Goal: Check status: Check status

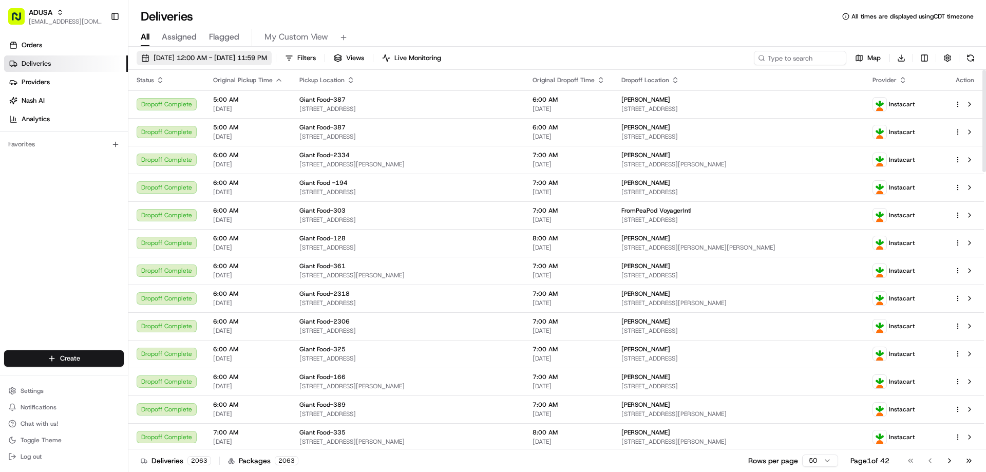
click at [209, 63] on button "[DATE] 12:00 AM - [DATE] 11:59 PM" at bounding box center [204, 58] width 135 height 14
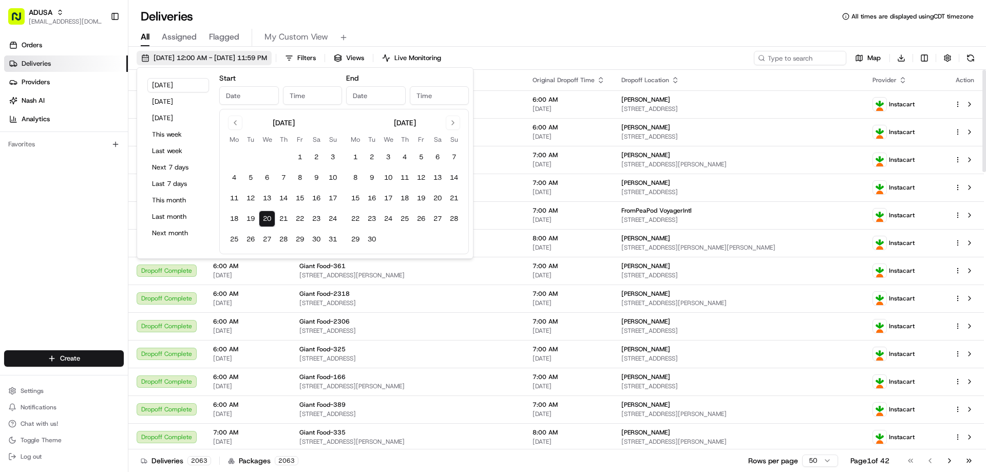
type input "[DATE]"
type input "12:00 AM"
type input "[DATE]"
type input "11:59 PM"
click at [233, 123] on button "Go to previous month" at bounding box center [235, 123] width 14 height 14
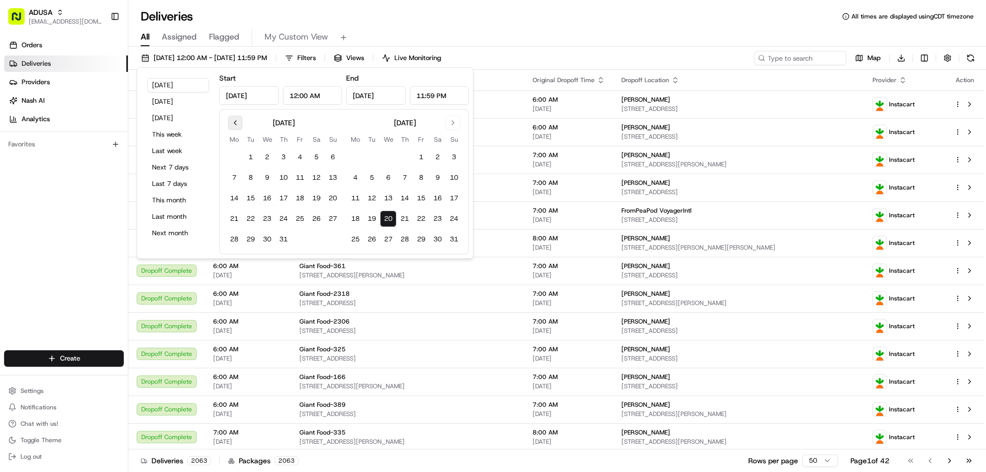
click at [233, 124] on button "Go to previous month" at bounding box center [235, 123] width 14 height 14
click at [248, 182] on button "3" at bounding box center [250, 177] width 16 height 16
type input "[DATE]"
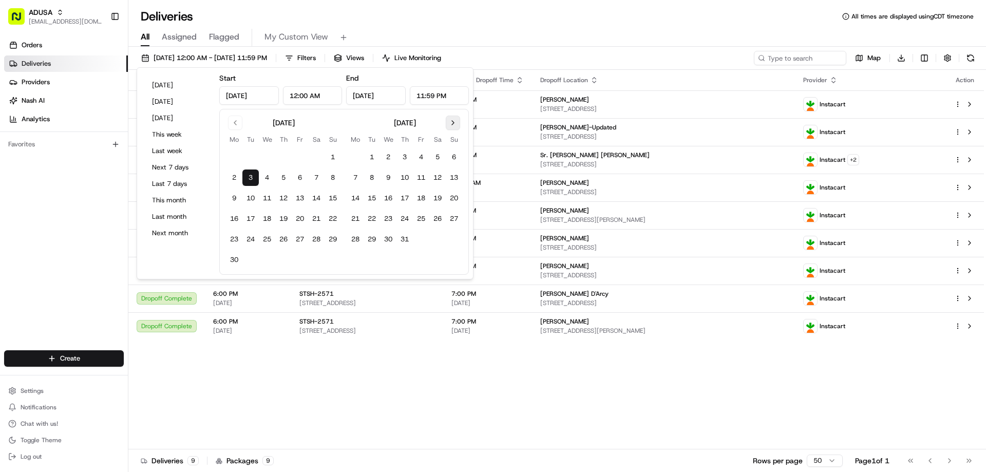
click at [453, 122] on button "Go to next month" at bounding box center [453, 123] width 14 height 14
click at [268, 220] on button "20" at bounding box center [267, 218] width 16 height 16
type input "[DATE]"
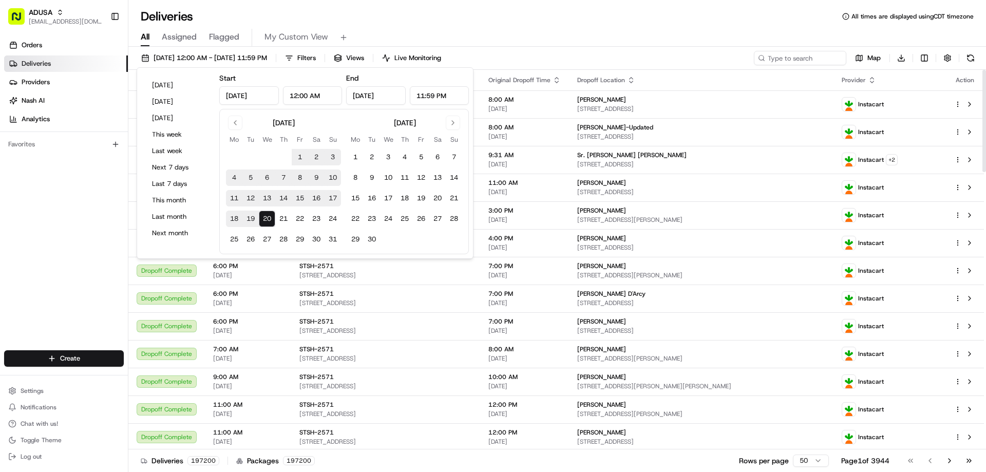
click at [572, 23] on div "Deliveries All times are displayed using CDT timezone" at bounding box center [556, 16] width 857 height 16
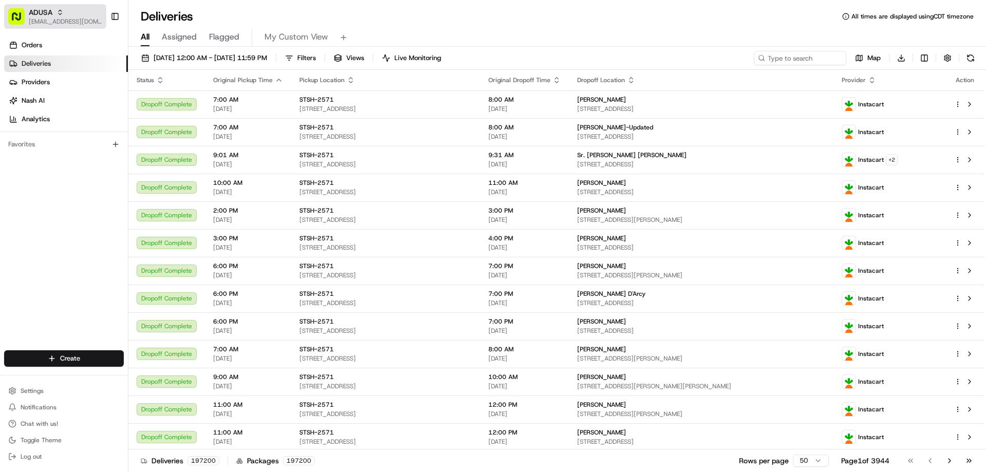
click at [88, 17] on div "ADUSA" at bounding box center [65, 12] width 73 height 10
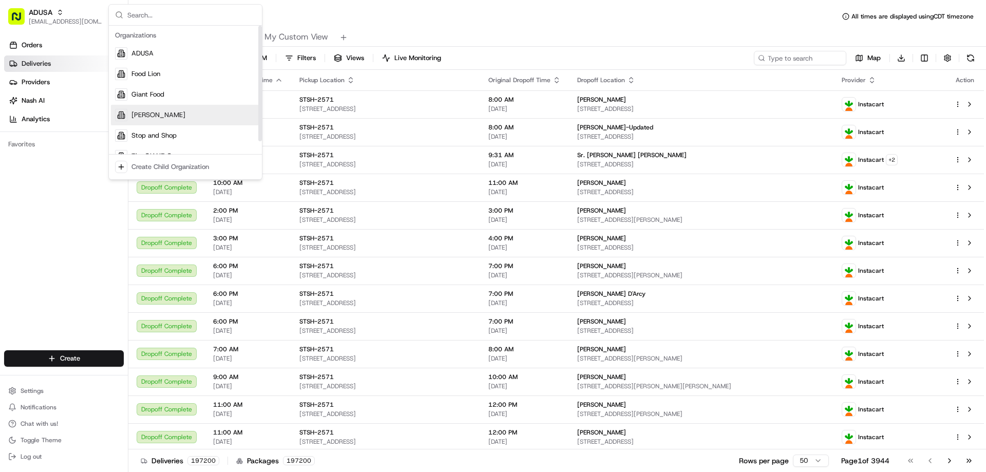
click at [160, 110] on div "[PERSON_NAME]" at bounding box center [185, 115] width 149 height 21
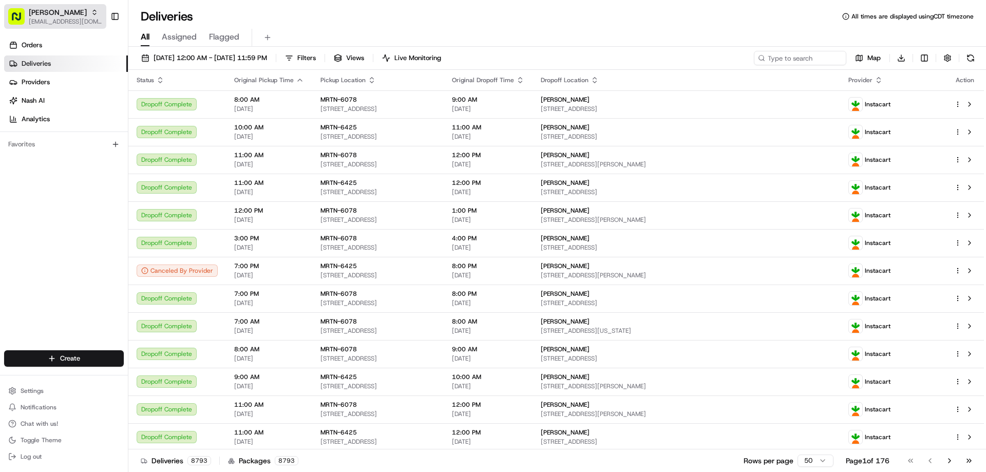
click at [82, 21] on span "[EMAIL_ADDRESS][DOMAIN_NAME]" at bounding box center [65, 21] width 73 height 8
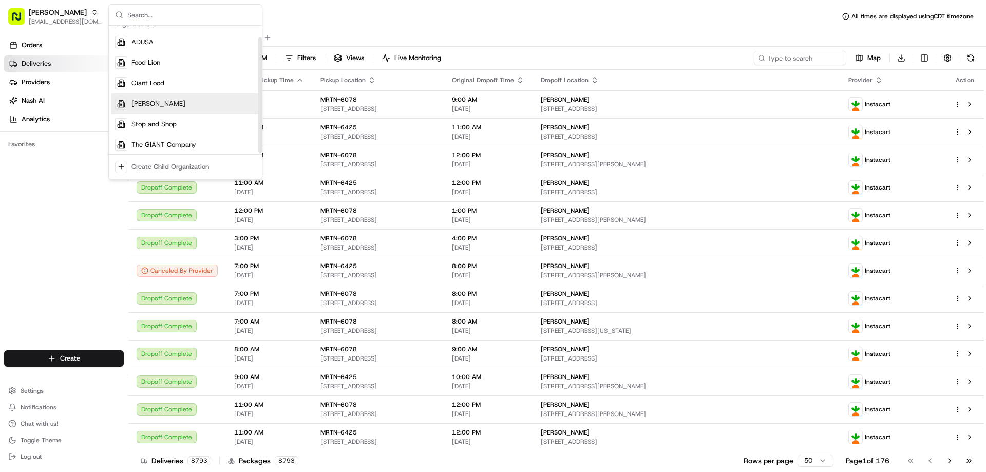
scroll to position [14, 0]
click at [158, 140] on span "The GIANT Company" at bounding box center [163, 141] width 65 height 9
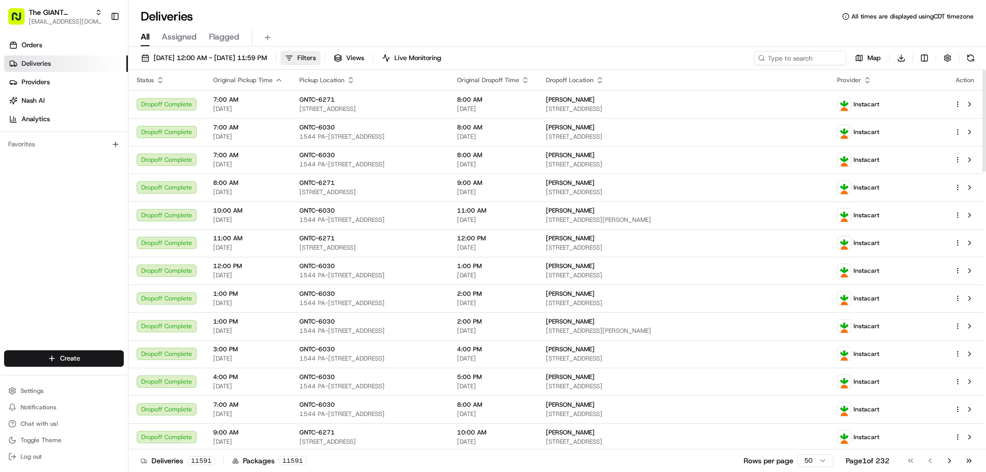
click at [320, 53] on button "Filters" at bounding box center [300, 58] width 40 height 14
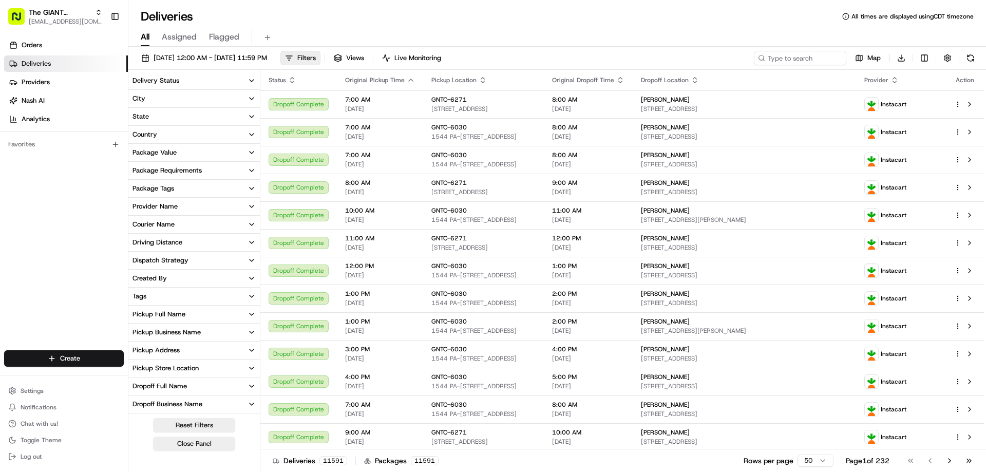
click at [247, 203] on button "Provider Name" at bounding box center [193, 206] width 131 height 17
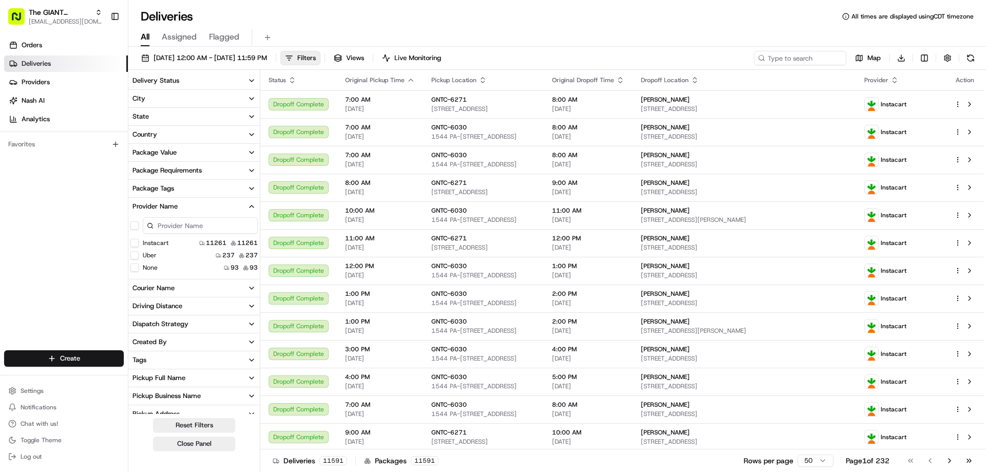
click at [134, 257] on button "Uber" at bounding box center [134, 255] width 8 height 8
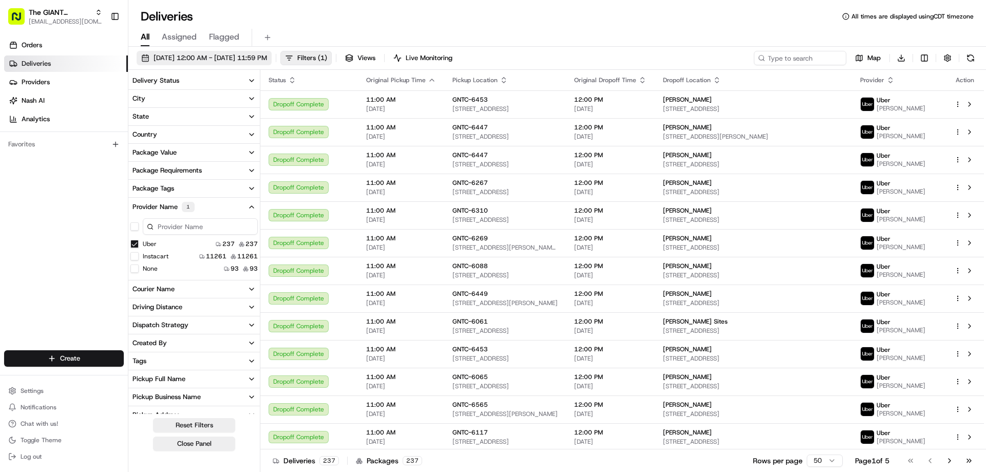
click at [267, 58] on span "[DATE] 12:00 AM - [DATE] 11:59 PM" at bounding box center [209, 57] width 113 height 9
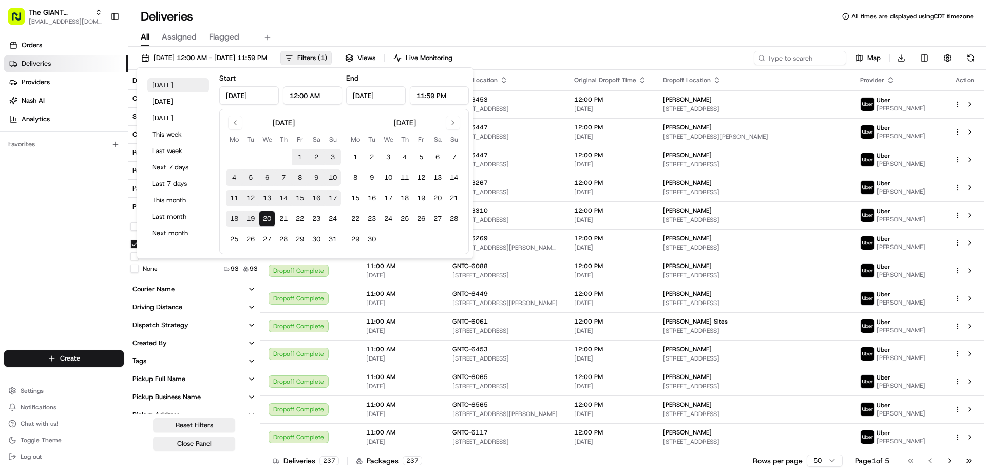
click at [170, 87] on button "[DATE]" at bounding box center [178, 85] width 62 height 14
type input "[DATE]"
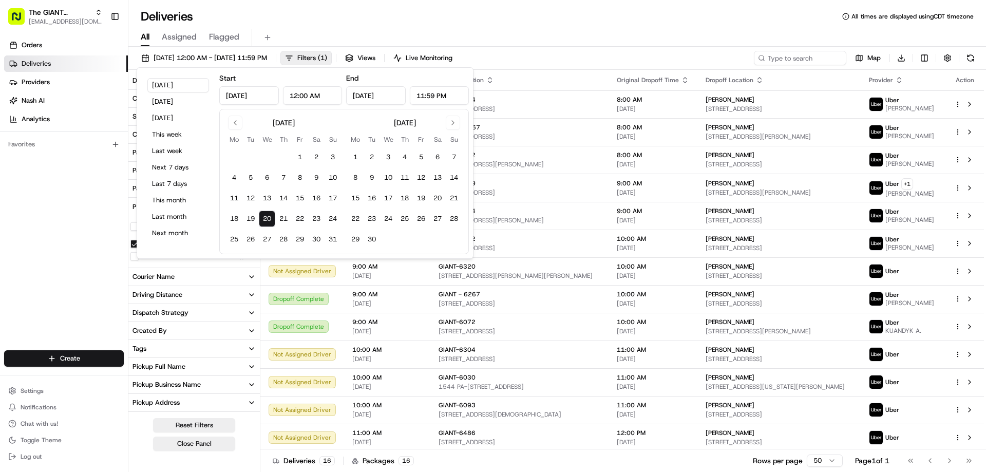
click at [482, 32] on div "All Assigned Flagged" at bounding box center [556, 38] width 857 height 18
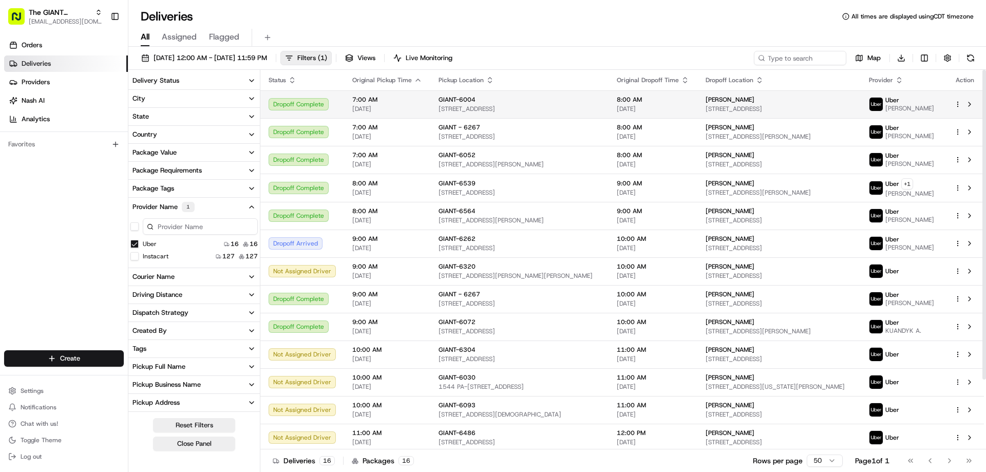
click at [304, 102] on div "Dropoff Complete" at bounding box center [301, 104] width 67 height 12
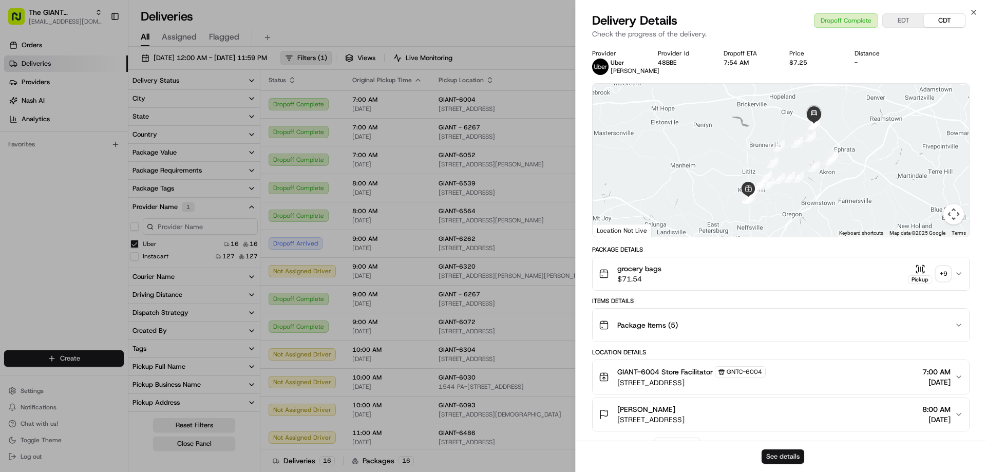
click at [773, 452] on button "See details" at bounding box center [782, 456] width 43 height 14
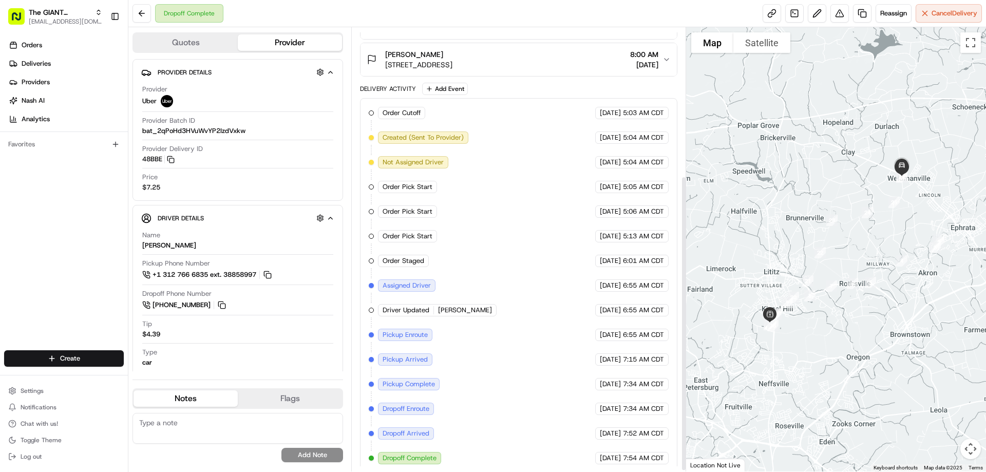
scroll to position [224, 0]
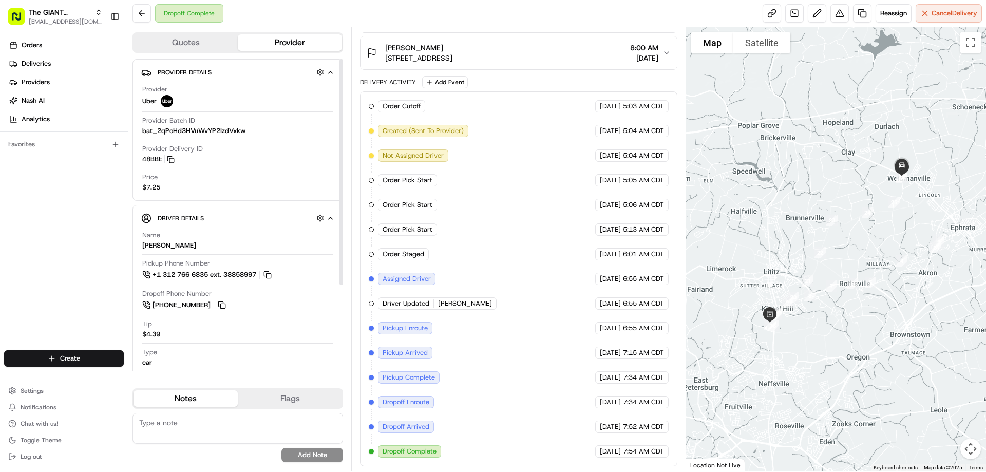
click at [187, 46] on button "Quotes" at bounding box center [185, 42] width 104 height 16
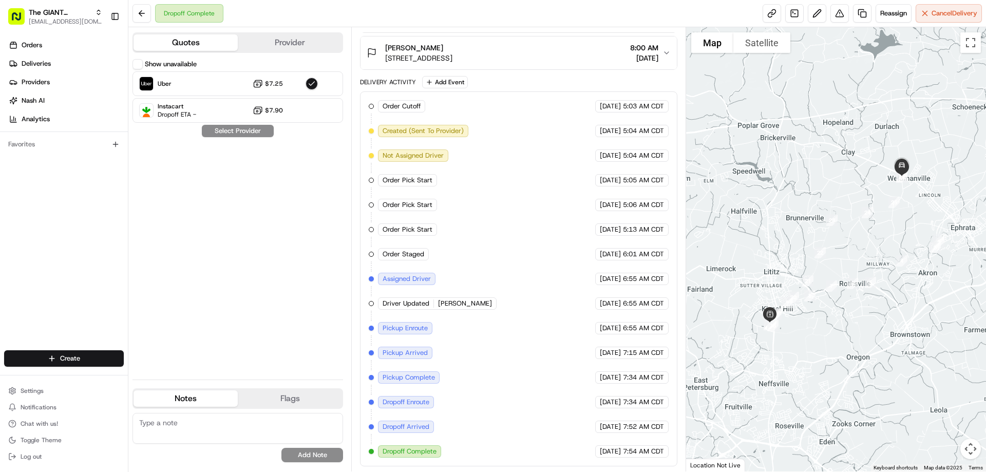
click at [260, 47] on button "Provider" at bounding box center [290, 42] width 104 height 16
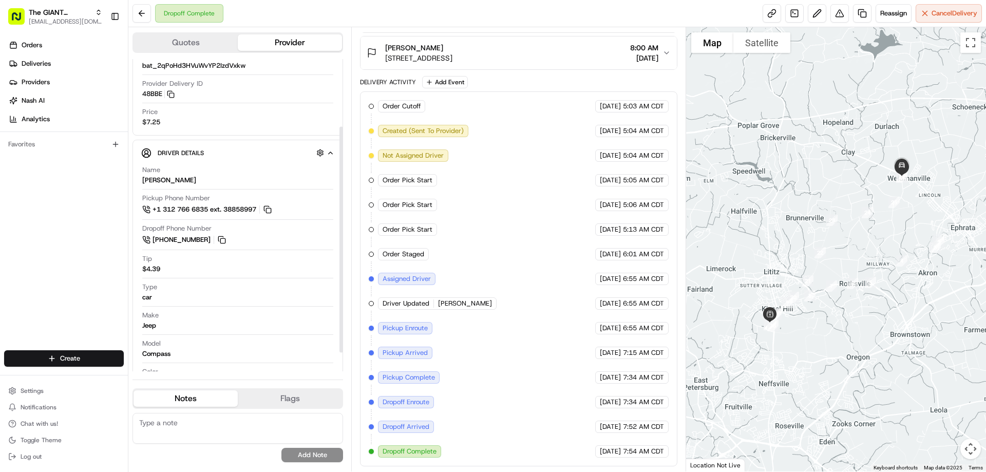
scroll to position [0, 0]
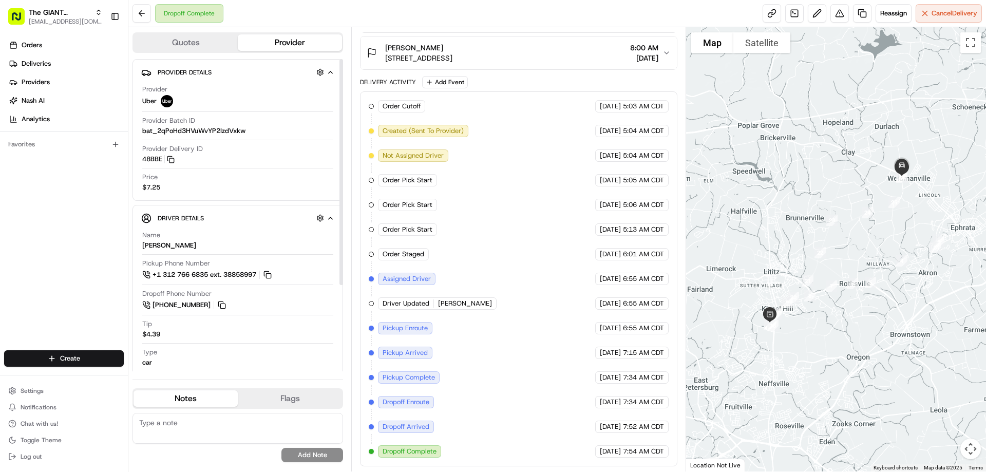
click at [199, 40] on button "Quotes" at bounding box center [185, 42] width 104 height 16
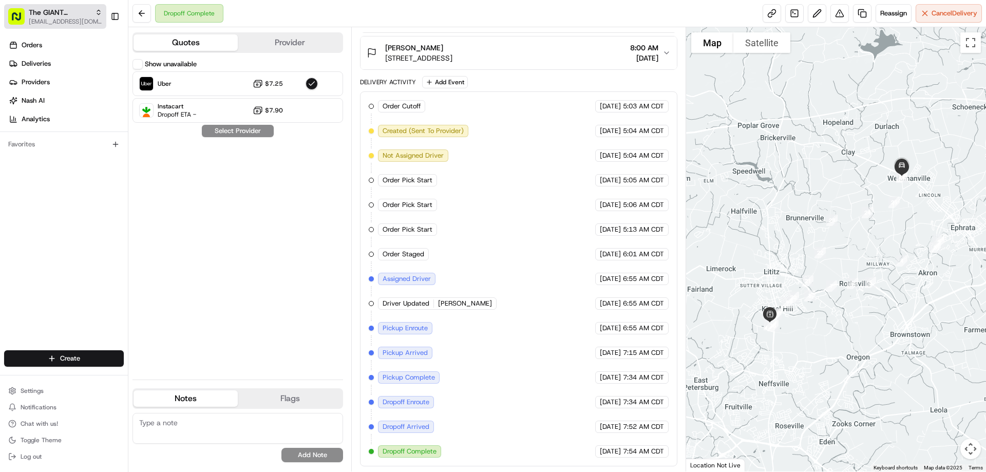
click at [91, 12] on div "The GIANT Company" at bounding box center [65, 12] width 73 height 10
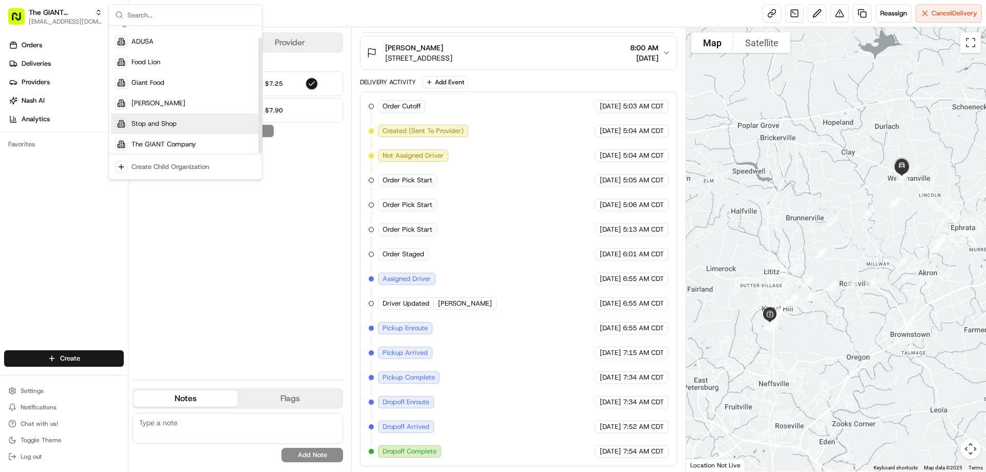
scroll to position [14, 0]
click at [252, 248] on div "Show unavailable Uber $7.25 Instacart Dropoff ETA - $7.90 Select Provider" at bounding box center [237, 215] width 210 height 312
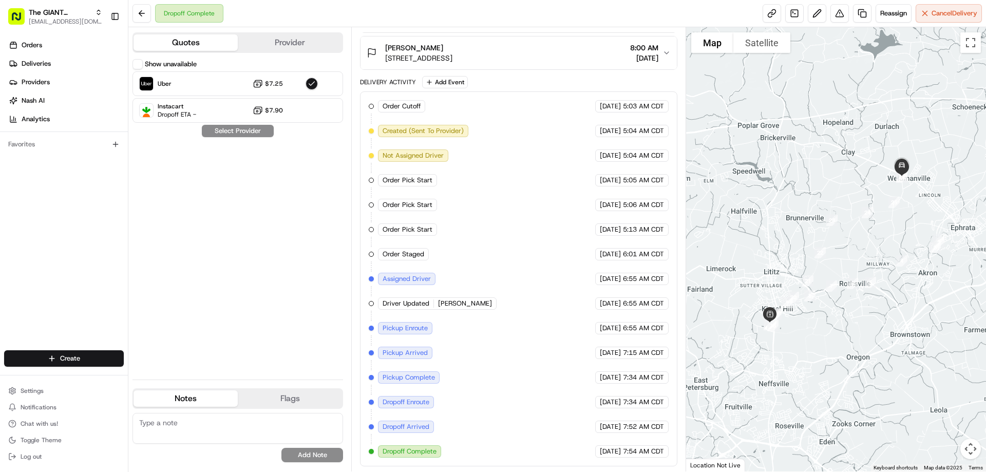
click at [253, 212] on div "Show unavailable Uber $7.25 Instacart Dropoff ETA - $7.90 Select Provider" at bounding box center [237, 215] width 210 height 312
click at [144, 12] on button at bounding box center [141, 13] width 18 height 18
